Goal: Information Seeking & Learning: Learn about a topic

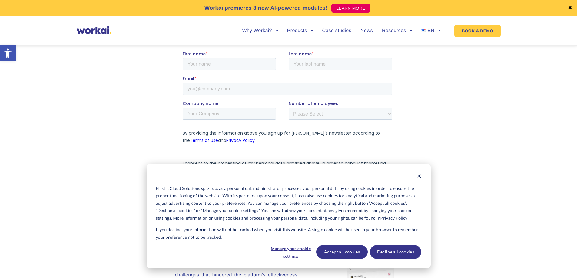
scroll to position [485, 0]
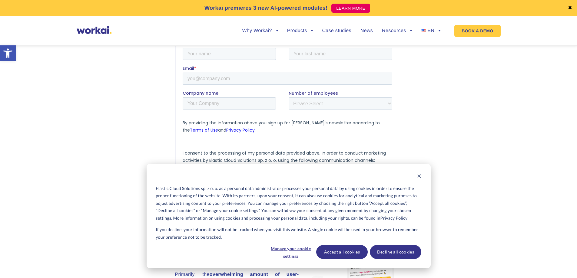
click at [427, 70] on span "FR" at bounding box center [426, 72] width 7 height 5
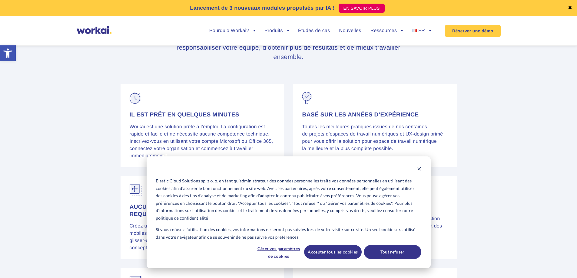
scroll to position [2332, 0]
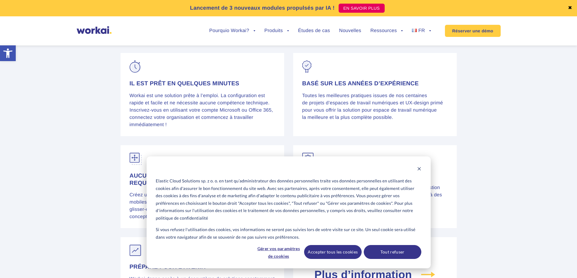
click at [269, 51] on link "Workai Intranet" at bounding box center [274, 58] width 67 height 14
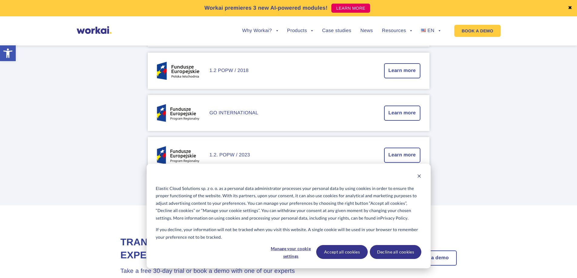
scroll to position [454, 0]
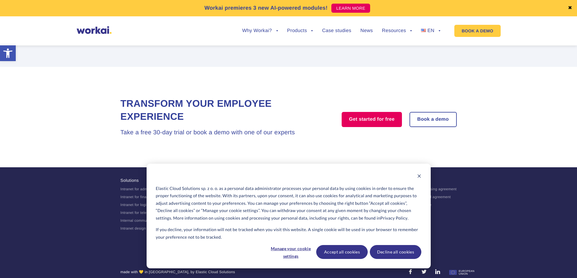
click at [414, 207] on link "Terms of use" at bounding box center [421, 205] width 22 height 4
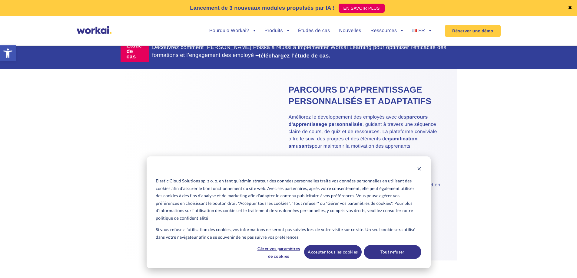
scroll to position [363, 0]
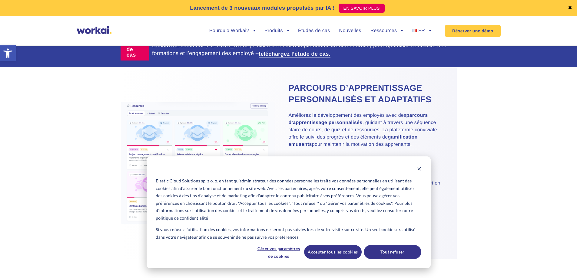
click at [263, 79] on link "Workai Knowledge" at bounding box center [274, 86] width 67 height 14
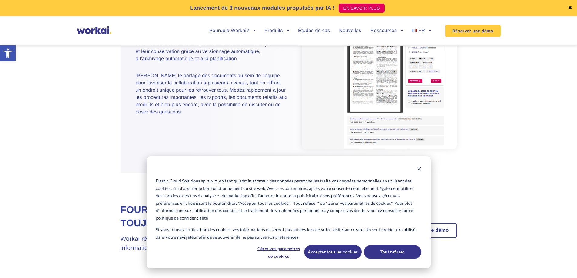
scroll to position [818, 0]
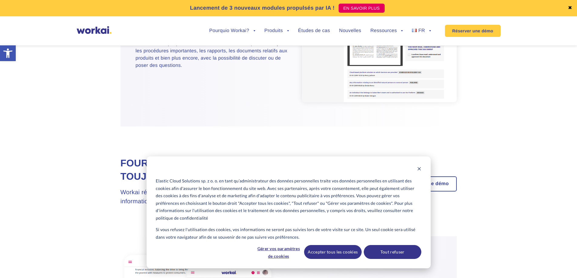
click at [483, 30] on link "Réserver une démo" at bounding box center [472, 31] width 55 height 12
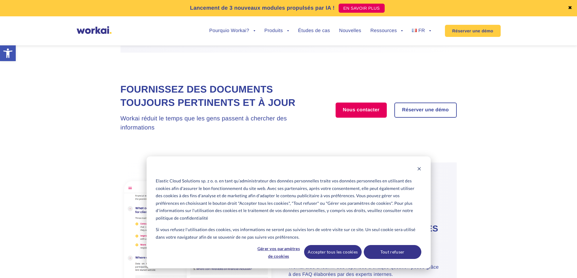
scroll to position [969, 0]
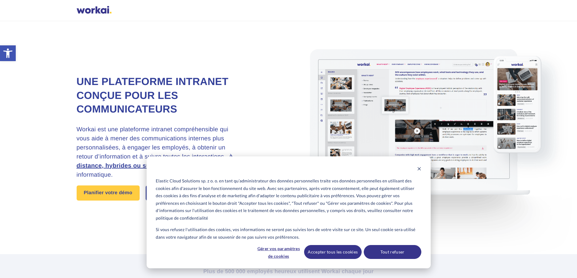
click at [182, 194] on link "Voir la démo" at bounding box center [168, 193] width 45 height 15
